Goal: Find specific page/section: Find specific page/section

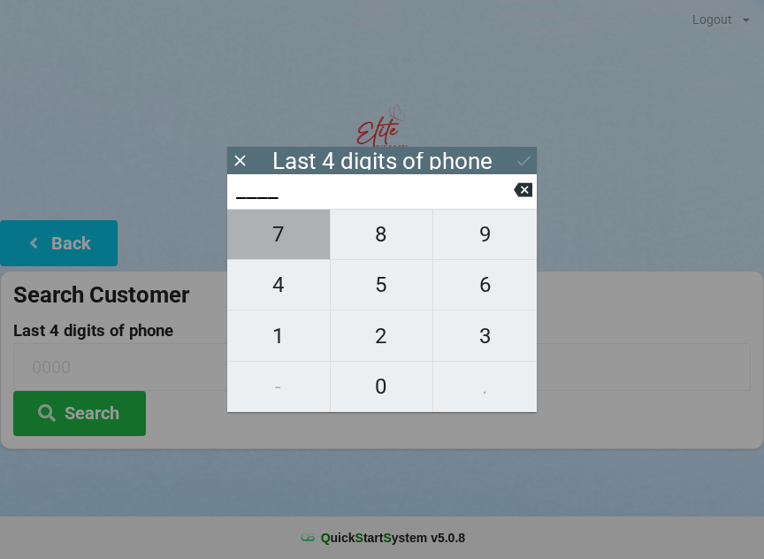
click at [289, 251] on span "7" at bounding box center [278, 234] width 103 height 37
type input "7___"
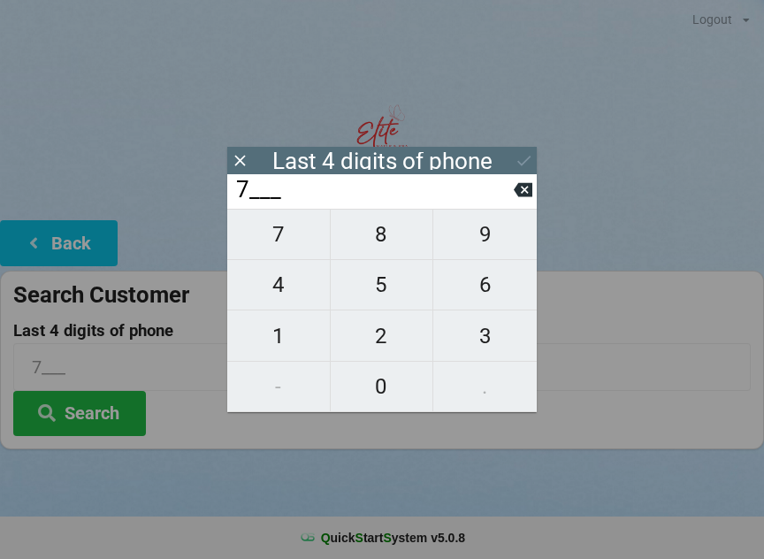
click at [381, 246] on span "8" at bounding box center [382, 234] width 103 height 37
type input "78__"
click at [484, 298] on span "6" at bounding box center [484, 284] width 103 height 37
type input "786_"
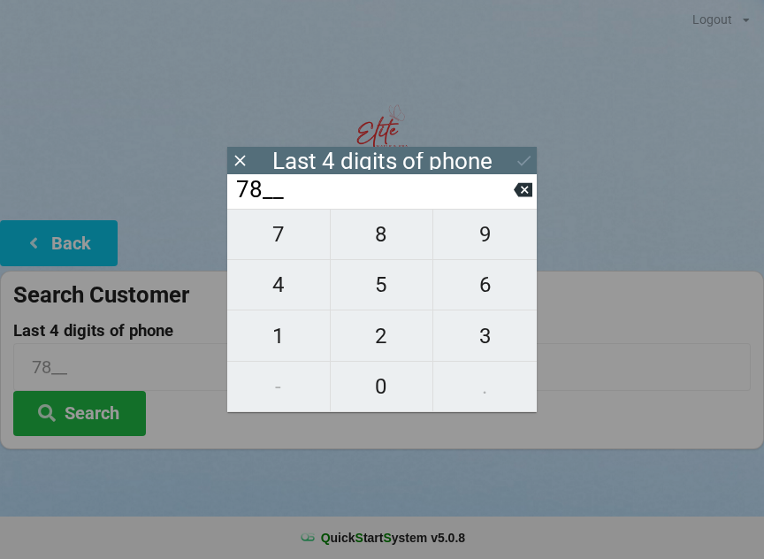
type input "786_"
click at [490, 242] on span "9" at bounding box center [484, 234] width 103 height 37
type input "7869"
click at [517, 187] on icon at bounding box center [523, 189] width 19 height 19
click at [526, 191] on icon at bounding box center [523, 190] width 19 height 14
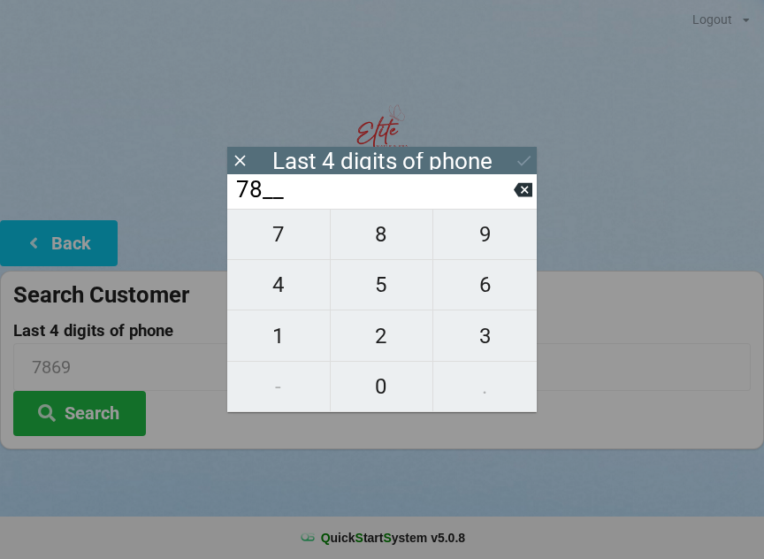
click at [519, 187] on icon at bounding box center [523, 189] width 19 height 19
click at [520, 186] on icon at bounding box center [523, 189] width 19 height 19
type input "____"
click at [398, 385] on span "0" at bounding box center [382, 386] width 103 height 37
type input "0___"
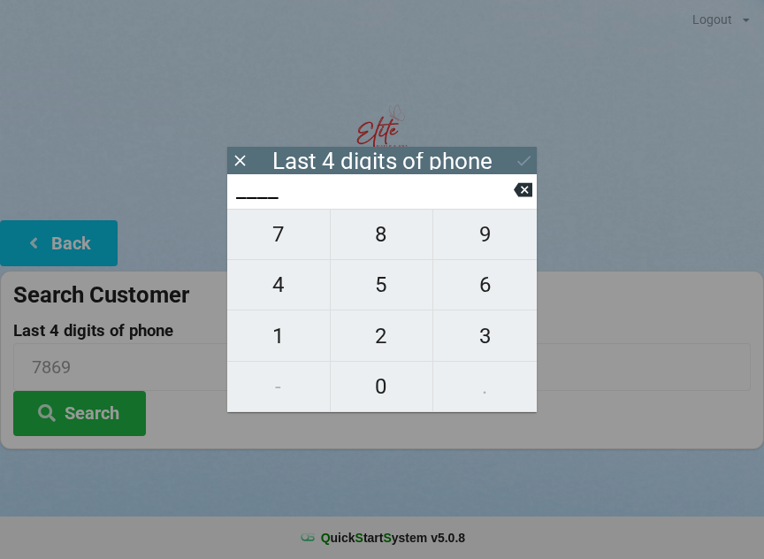
type input "0___"
click at [482, 250] on span "9" at bounding box center [484, 234] width 103 height 37
type input "09__"
click at [281, 242] on span "7" at bounding box center [278, 234] width 103 height 37
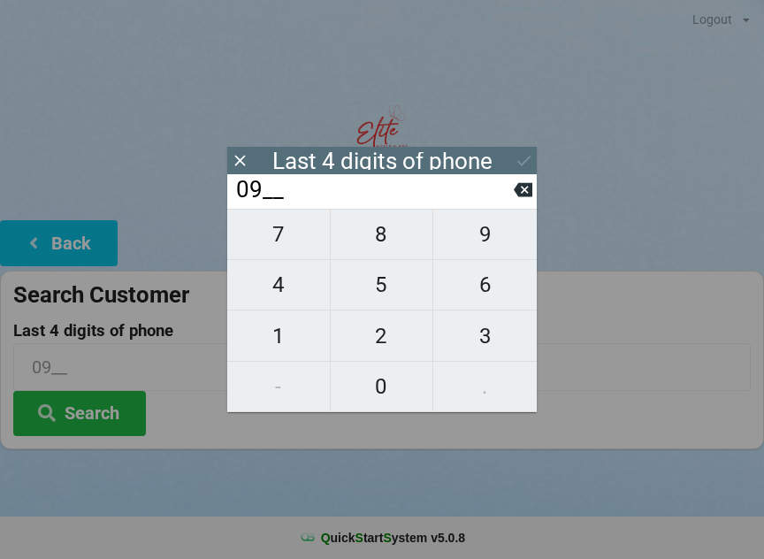
type input "097_"
click at [292, 279] on span "4" at bounding box center [278, 284] width 103 height 37
type input "0974"
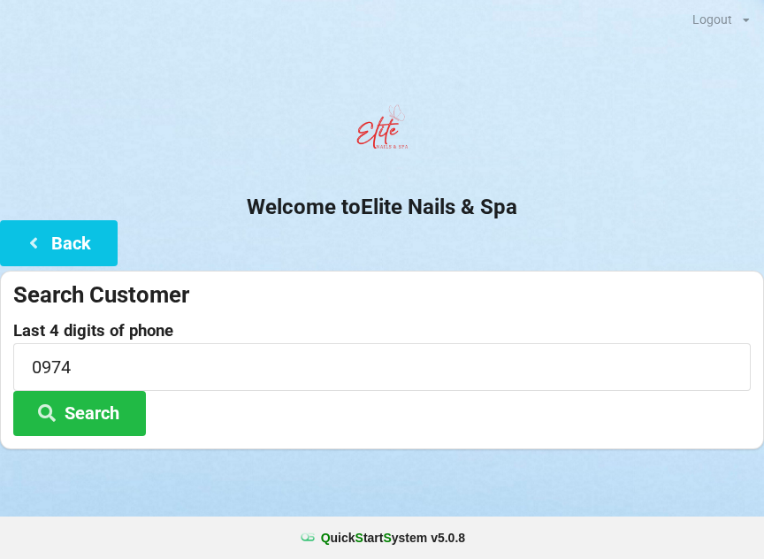
click at [522, 145] on div at bounding box center [382, 133] width 764 height 75
click at [77, 408] on button "Search" at bounding box center [79, 413] width 133 height 45
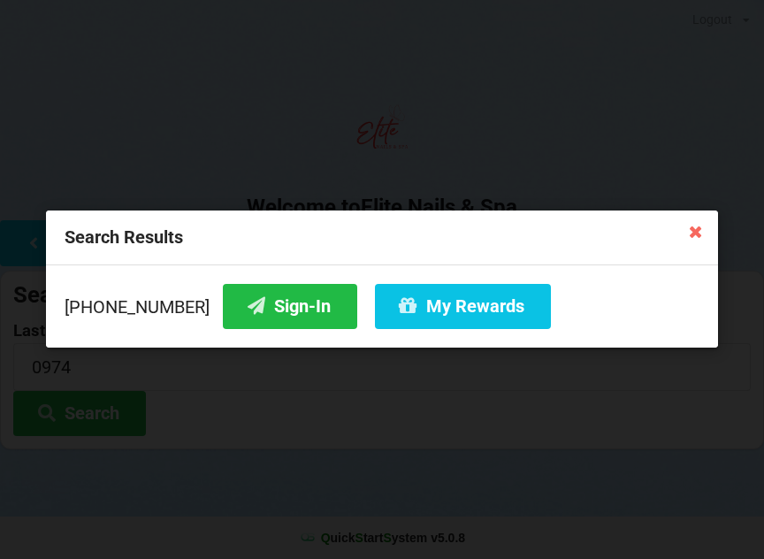
click at [256, 314] on button "Sign-In" at bounding box center [290, 306] width 134 height 45
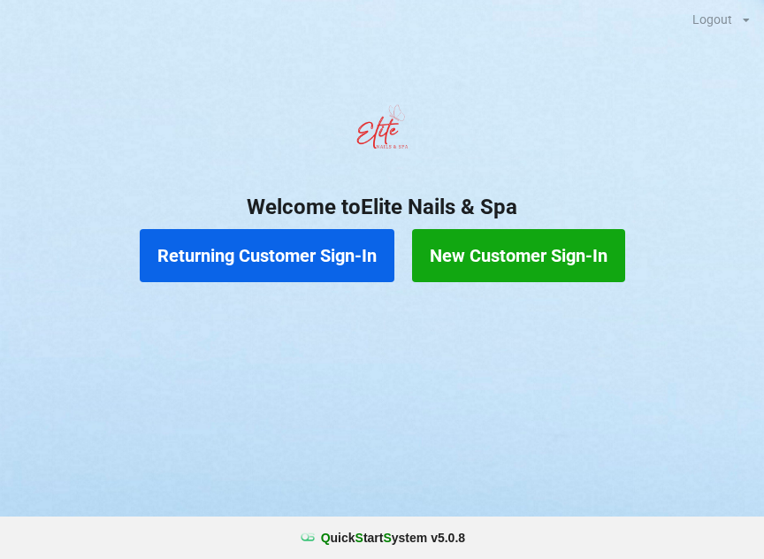
click at [337, 252] on button "Returning Customer Sign-In" at bounding box center [267, 255] width 255 height 53
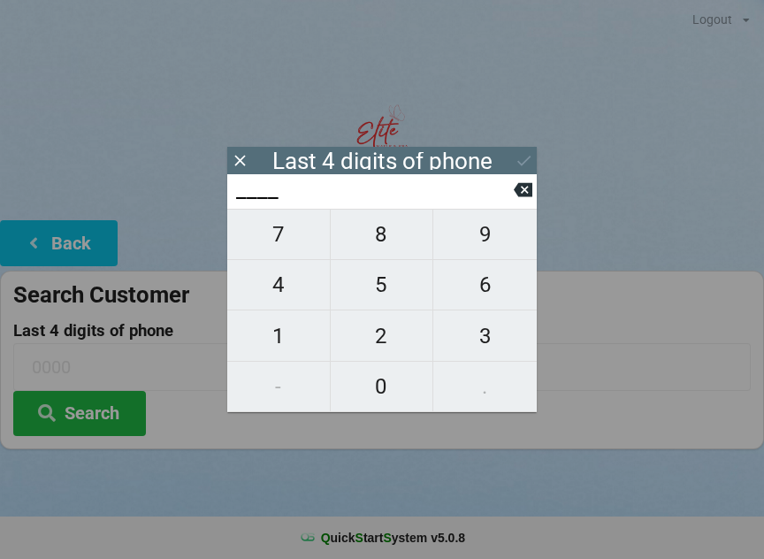
click at [386, 235] on span "8" at bounding box center [382, 234] width 103 height 37
type input "8___"
click at [391, 291] on span "5" at bounding box center [382, 284] width 103 height 37
type input "85__"
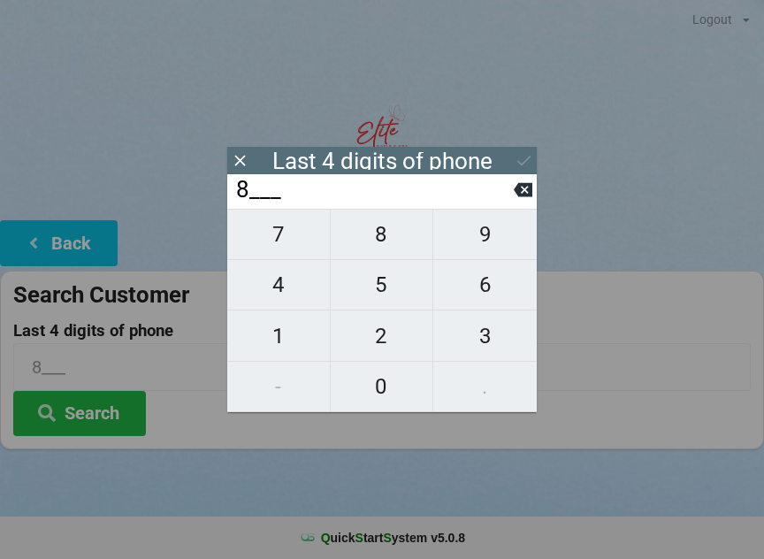
type input "85__"
click at [492, 338] on span "3" at bounding box center [484, 335] width 103 height 37
type input "853_"
click at [388, 284] on span "5" at bounding box center [382, 284] width 103 height 37
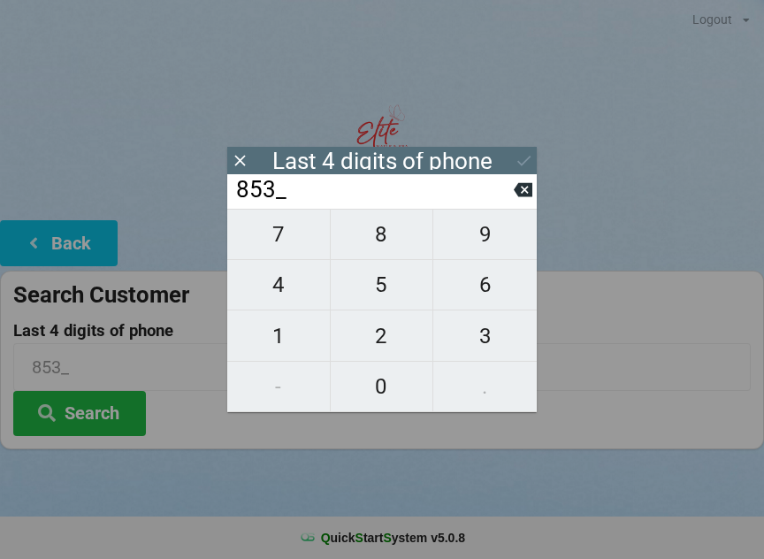
type input "8535"
click at [522, 162] on icon at bounding box center [524, 160] width 19 height 19
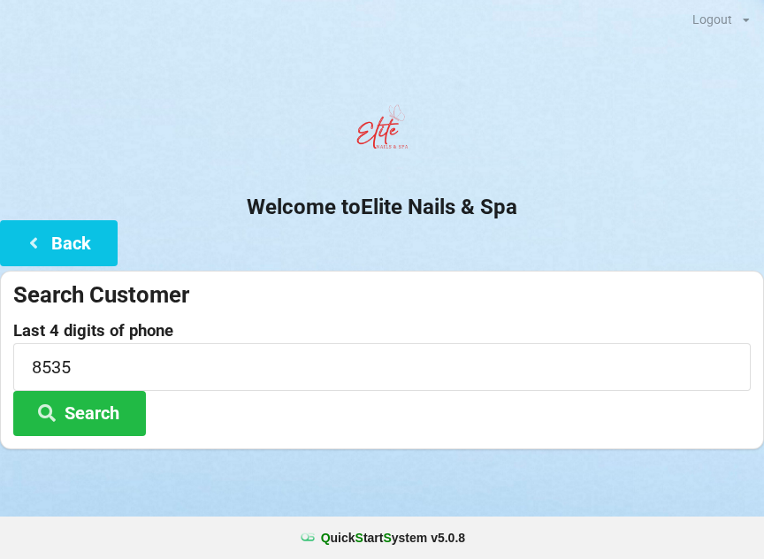
click at [117, 412] on button "Search" at bounding box center [79, 413] width 133 height 45
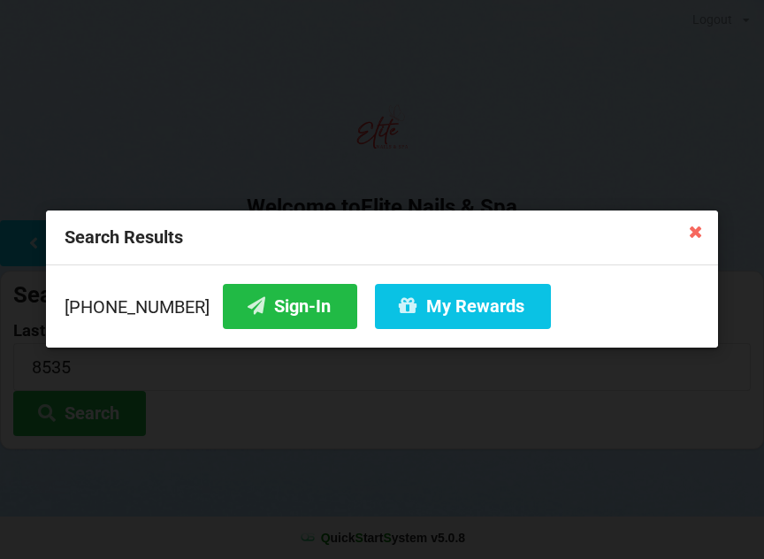
click at [290, 306] on button "Sign-In" at bounding box center [290, 306] width 134 height 45
